Goal: Task Accomplishment & Management: Use online tool/utility

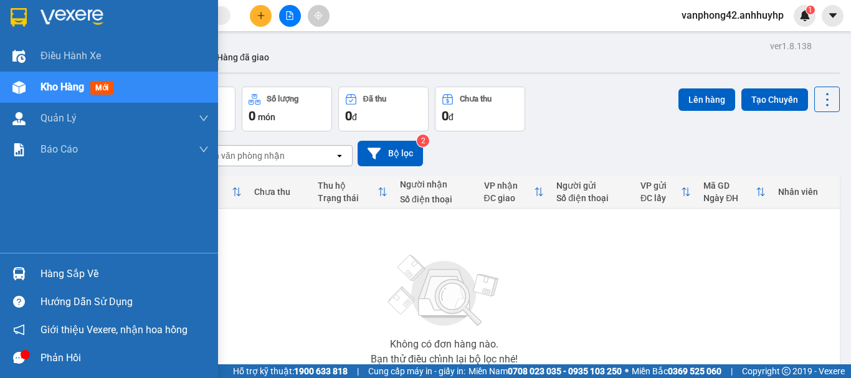
click at [8, 264] on div at bounding box center [19, 274] width 22 height 22
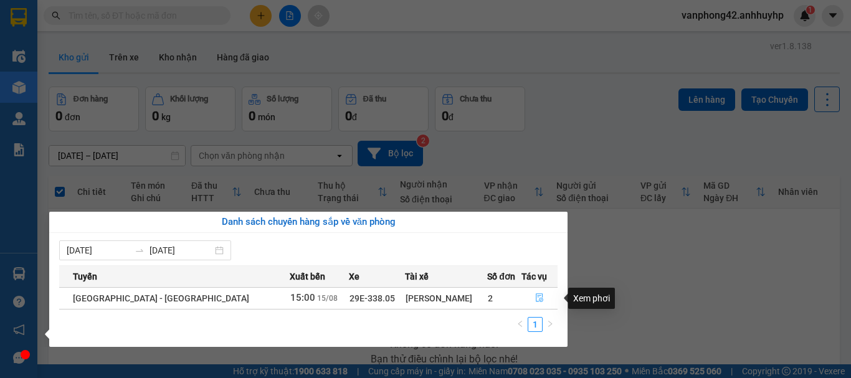
click at [535, 299] on icon "file-done" at bounding box center [539, 298] width 9 height 9
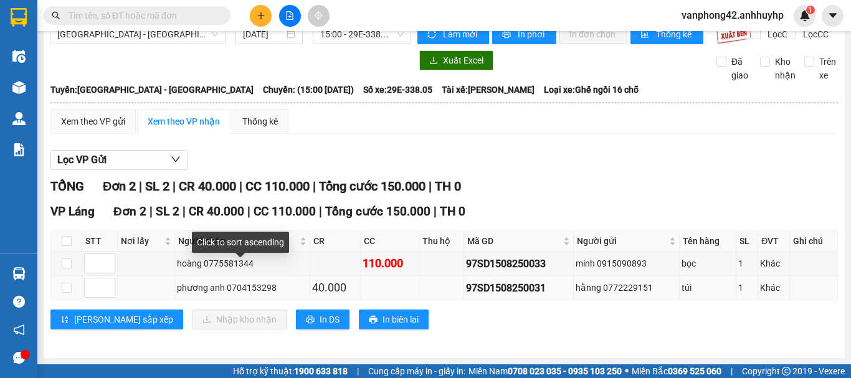
scroll to position [30, 0]
click at [509, 289] on div "97SD1508250031" at bounding box center [518, 288] width 105 height 16
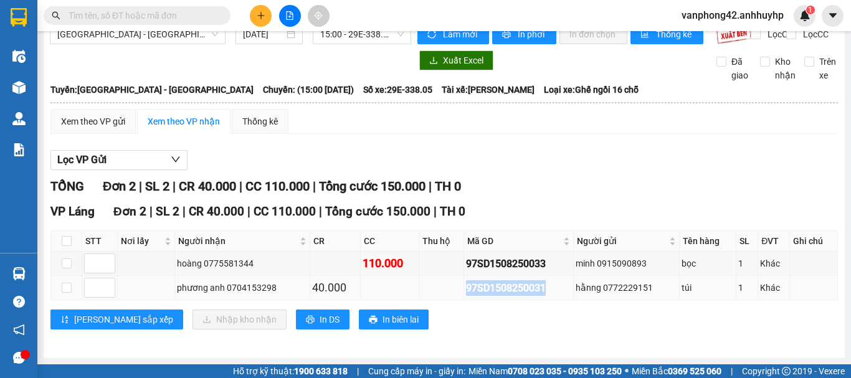
click at [509, 289] on div "97SD1508250031" at bounding box center [518, 288] width 105 height 16
copy div "97SD1508250031"
click at [490, 262] on div "97SD1508250033" at bounding box center [518, 264] width 105 height 16
copy div "97SD1508250033"
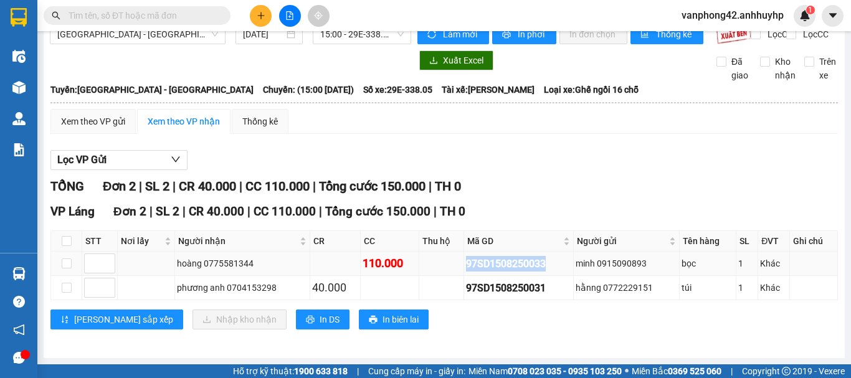
click at [501, 262] on div "97SD1508250033" at bounding box center [518, 264] width 105 height 16
click at [62, 241] on input "checkbox" at bounding box center [67, 241] width 10 height 10
checkbox input "true"
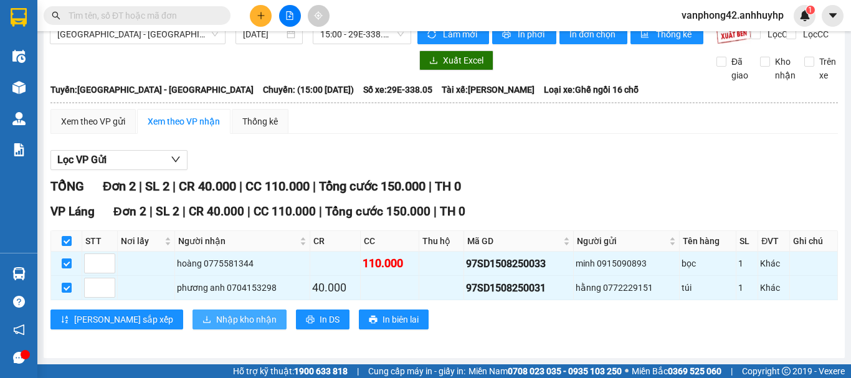
click at [216, 317] on span "Nhập kho nhận" at bounding box center [246, 320] width 60 height 14
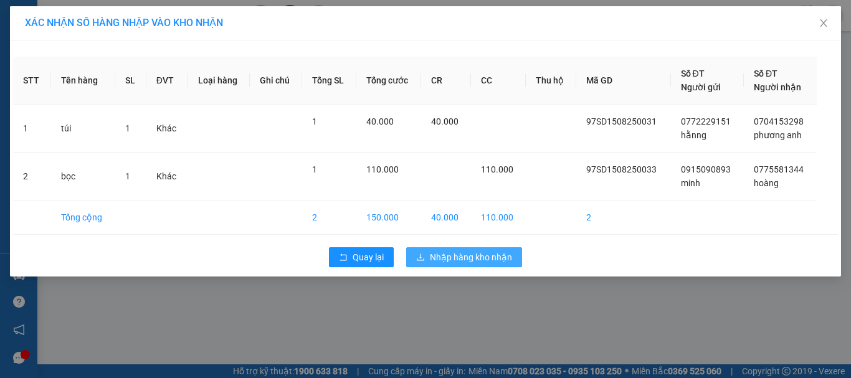
click at [470, 252] on span "Nhập hàng kho nhận" at bounding box center [471, 258] width 82 height 14
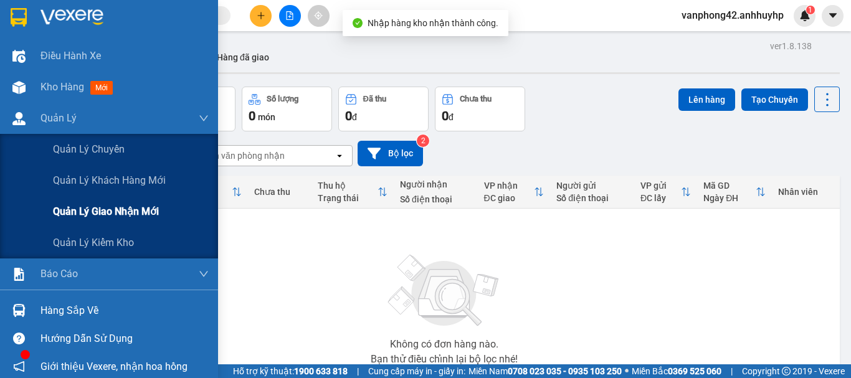
click at [81, 209] on span "Quản lý giao nhận mới" at bounding box center [106, 212] width 106 height 16
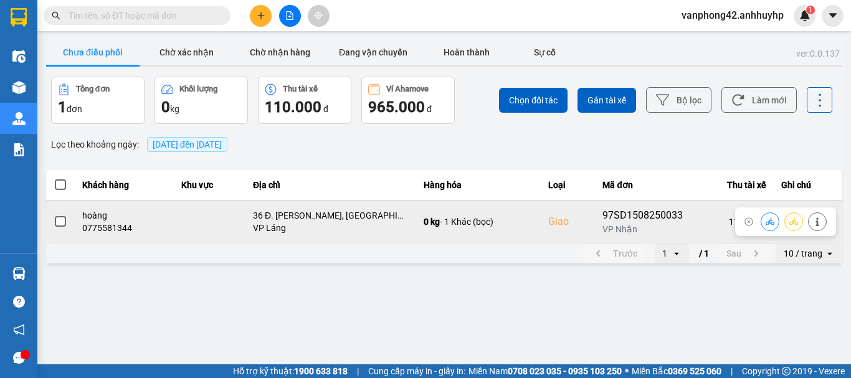
click at [58, 221] on span at bounding box center [60, 221] width 11 height 11
click at [54, 215] on input "checkbox" at bounding box center [54, 215] width 0 height 0
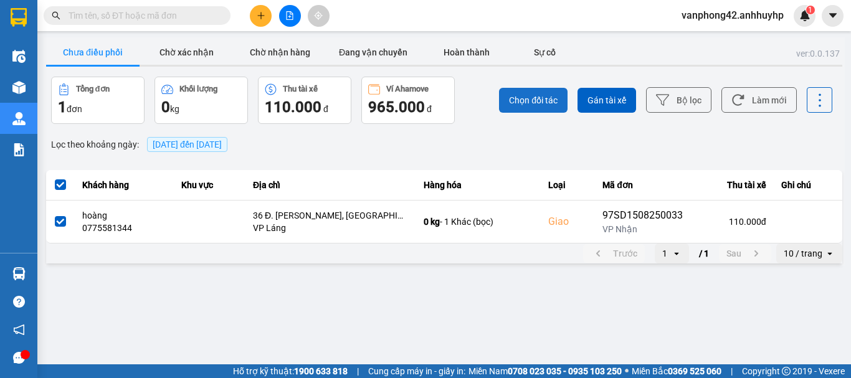
click at [547, 103] on span "Chọn đối tác" at bounding box center [533, 100] width 49 height 12
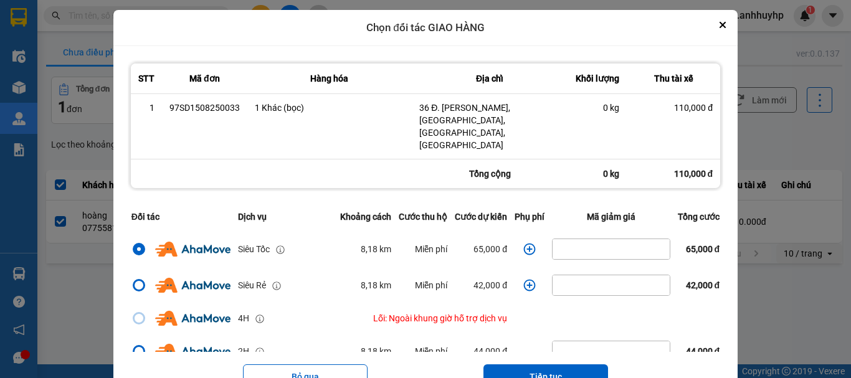
click at [524, 243] on icon "dialog" at bounding box center [530, 249] width 12 height 12
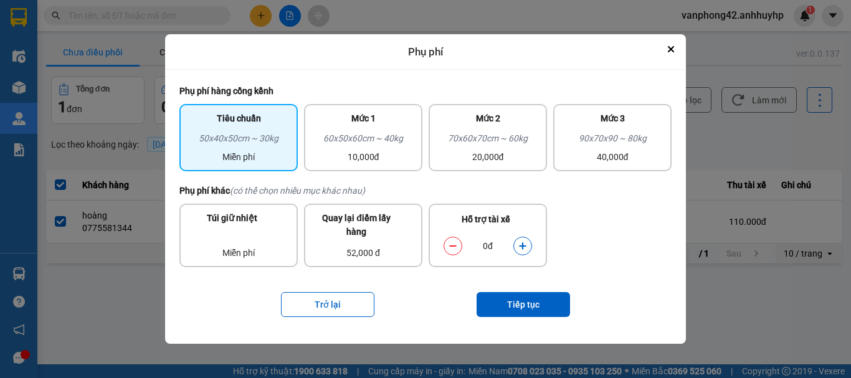
click at [521, 241] on button "dialog" at bounding box center [522, 247] width 17 height 22
click at [518, 303] on button "Tiếp tục" at bounding box center [523, 304] width 93 height 25
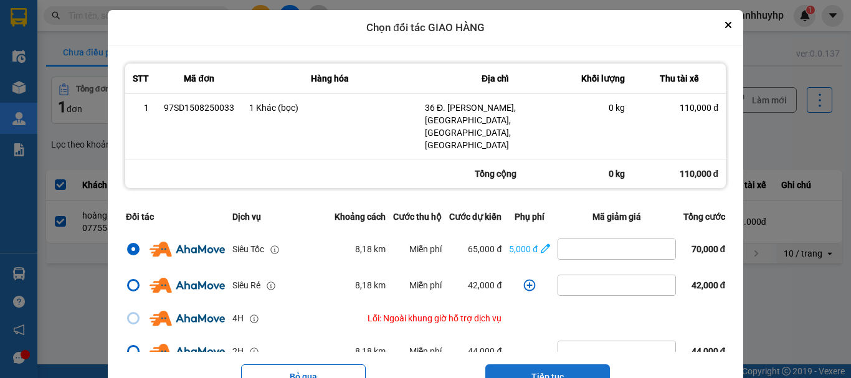
click at [570, 365] on button "Tiếp tục" at bounding box center [548, 377] width 125 height 25
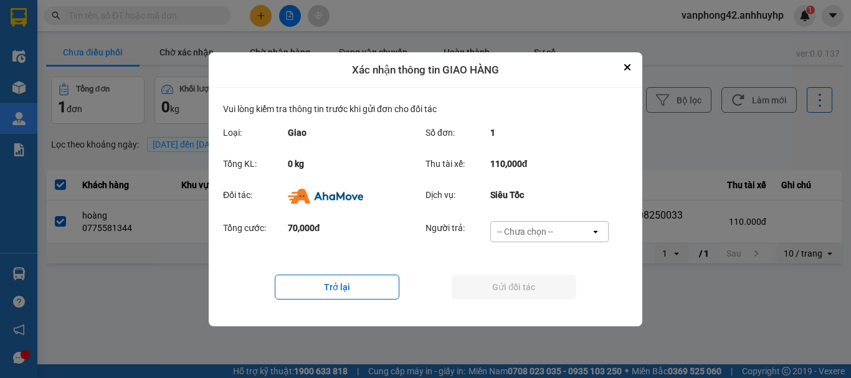
click at [553, 231] on div "-- Chưa chọn --" at bounding box center [525, 232] width 56 height 12
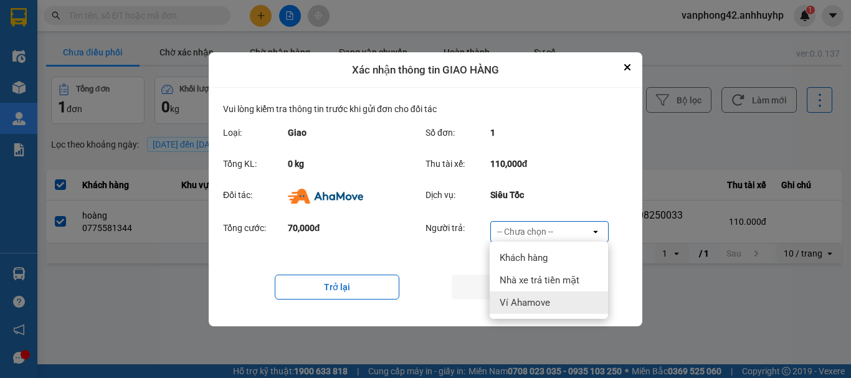
click at [546, 295] on div "Ví Ahamove" at bounding box center [549, 303] width 118 height 22
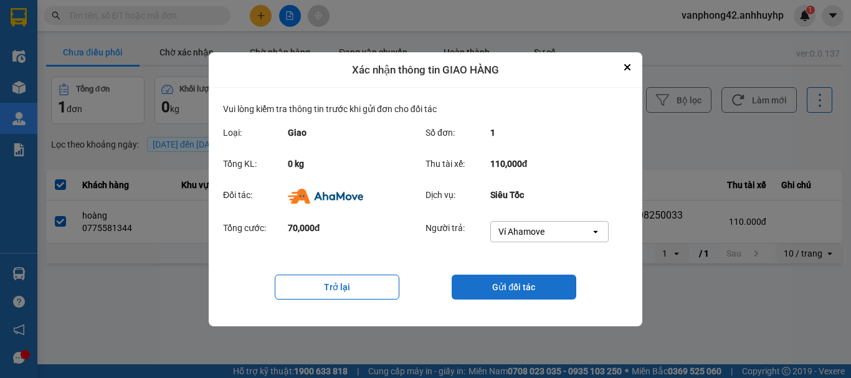
click at [532, 288] on button "Gửi đối tác" at bounding box center [514, 287] width 125 height 25
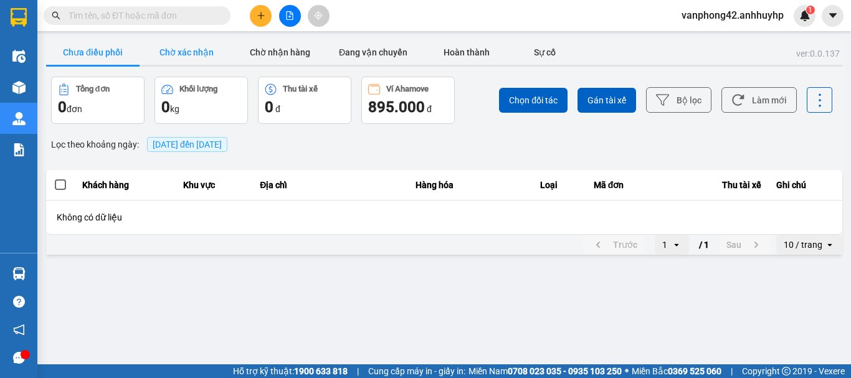
click at [210, 59] on button "Chờ xác nhận" at bounding box center [186, 52] width 93 height 25
